Goal: Register for event/course

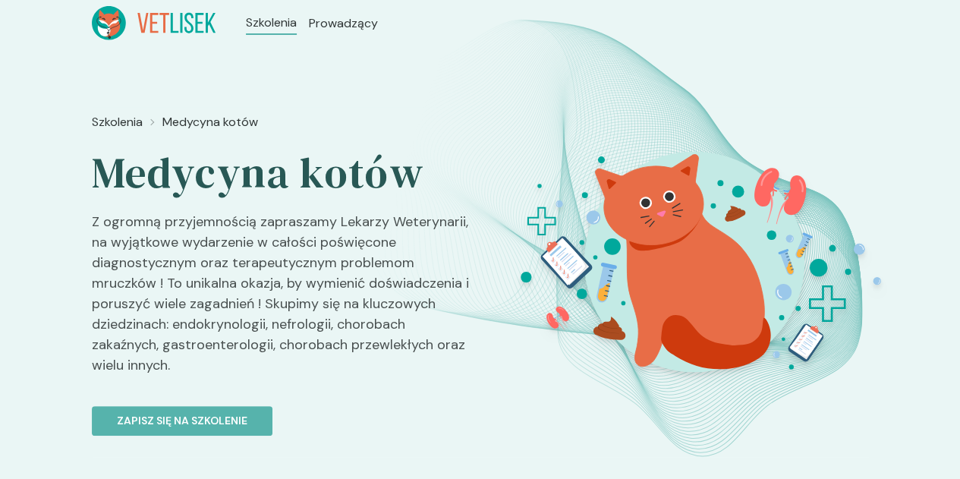
click at [246, 21] on span "Szkolenia" at bounding box center [271, 23] width 51 height 18
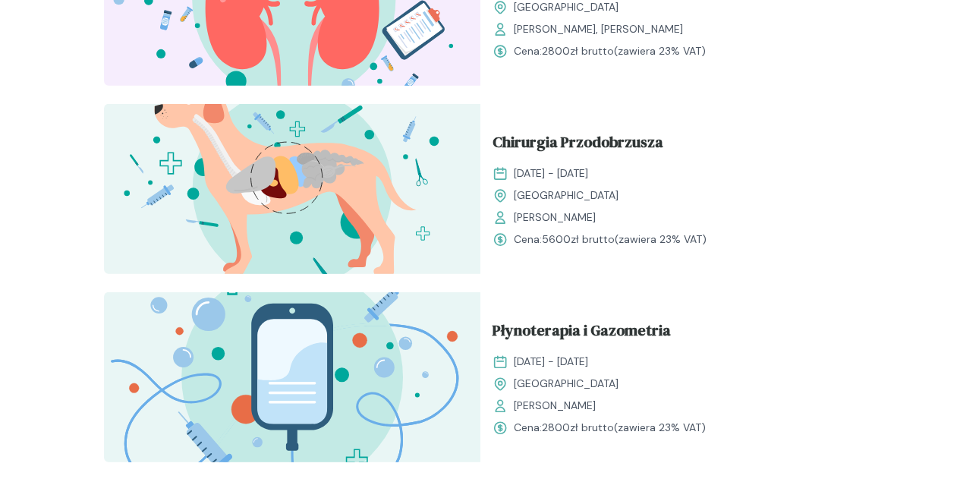
scroll to position [1781, 0]
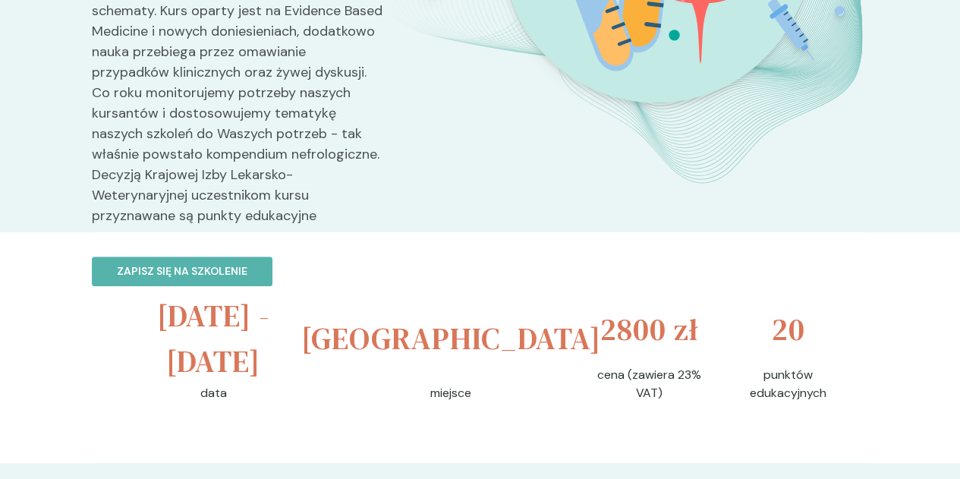
scroll to position [176, 0]
